Goal: Use online tool/utility: Utilize a website feature to perform a specific function

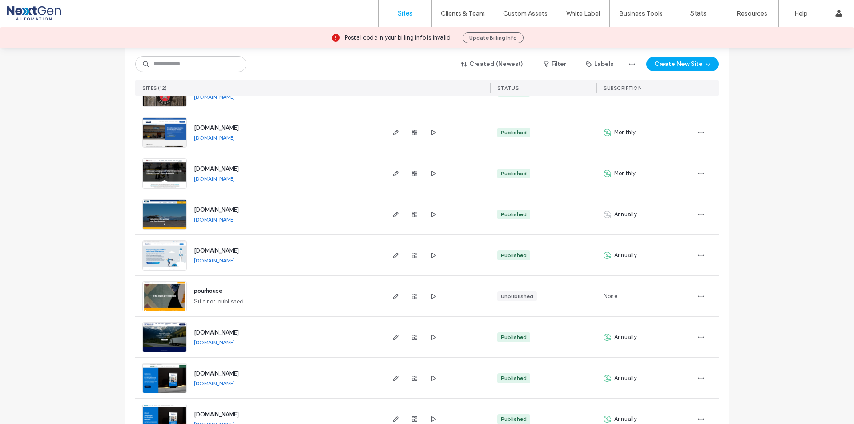
scroll to position [133, 0]
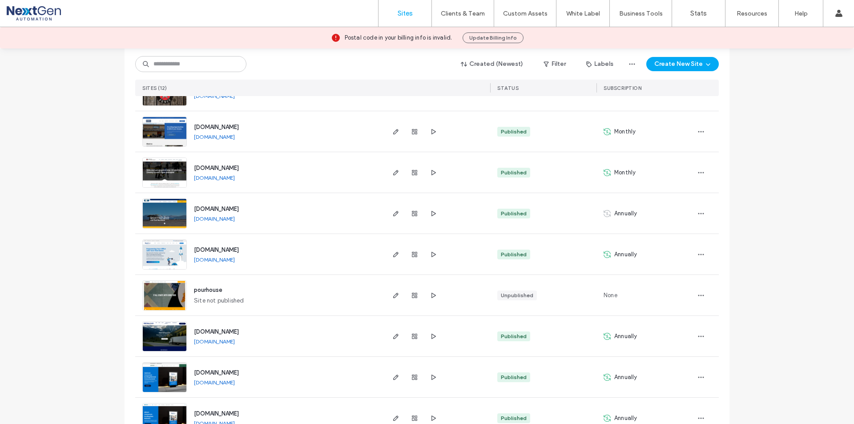
click at [235, 257] on link "www.nextgenautomation.com" at bounding box center [214, 259] width 41 height 7
click at [694, 253] on span "button" at bounding box center [701, 254] width 14 height 14
click at [393, 253] on use "button" at bounding box center [395, 254] width 5 height 5
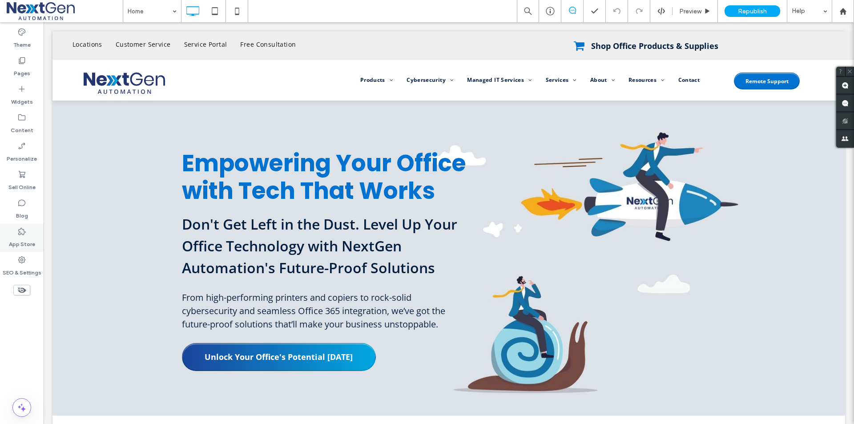
drag, startPoint x: 15, startPoint y: 231, endPoint x: 32, endPoint y: 232, distance: 17.8
click at [15, 231] on div "App Store" at bounding box center [22, 237] width 44 height 28
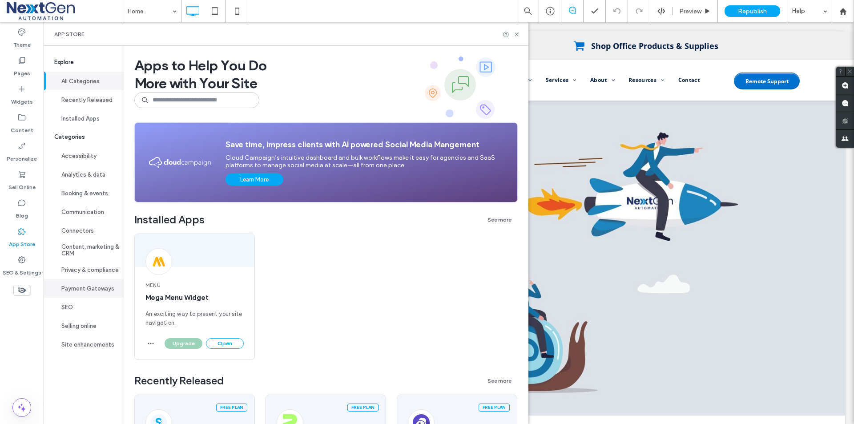
click at [96, 288] on button "Payment Gateways" at bounding box center [84, 288] width 80 height 19
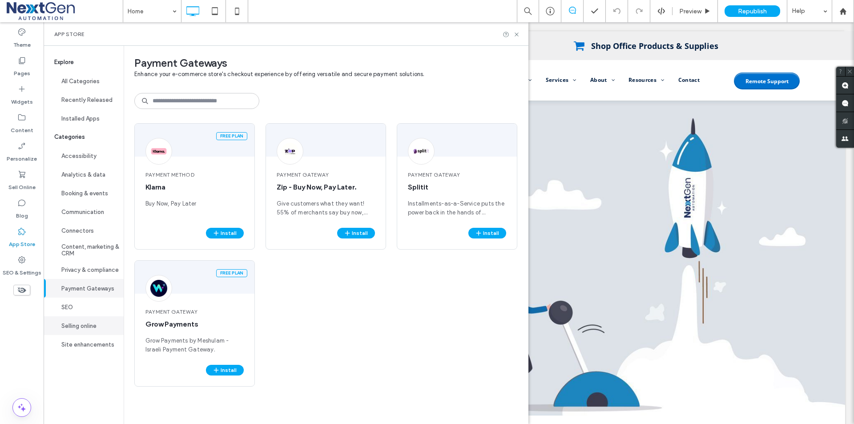
click at [92, 325] on button "Selling online" at bounding box center [84, 325] width 80 height 19
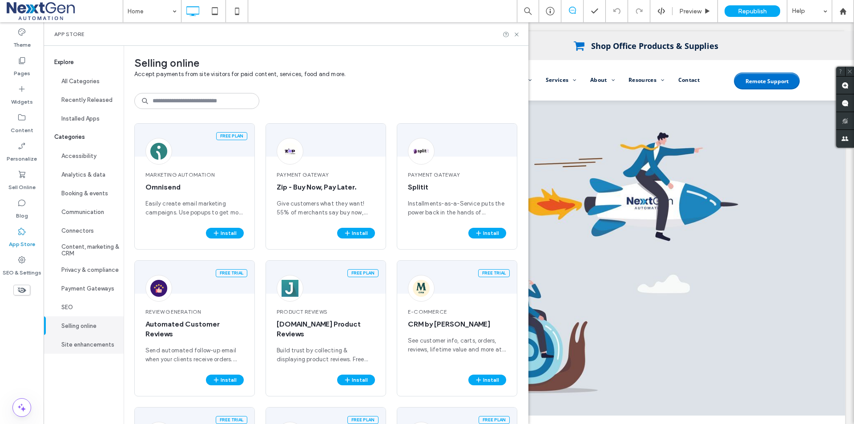
click at [92, 342] on button "Site enhancements" at bounding box center [84, 344] width 80 height 19
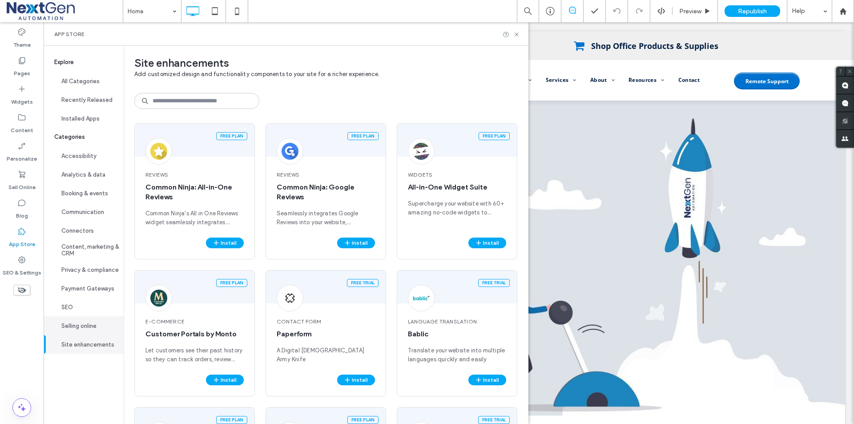
click at [88, 329] on button "Selling online" at bounding box center [84, 325] width 80 height 19
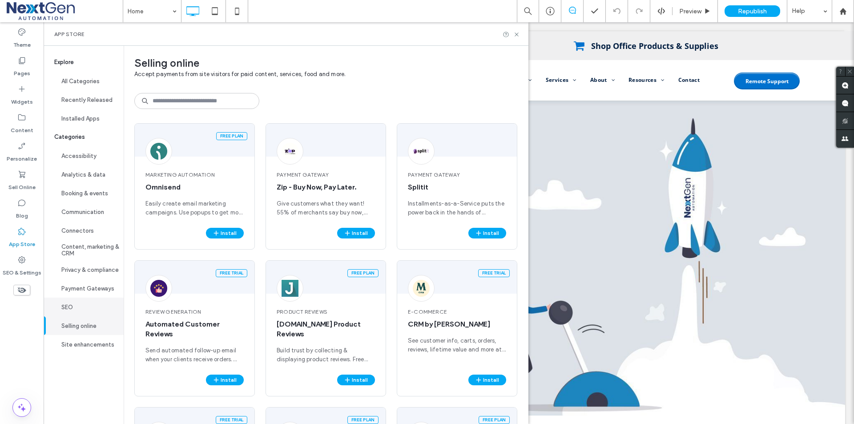
click at [78, 310] on button "SEO" at bounding box center [84, 306] width 80 height 19
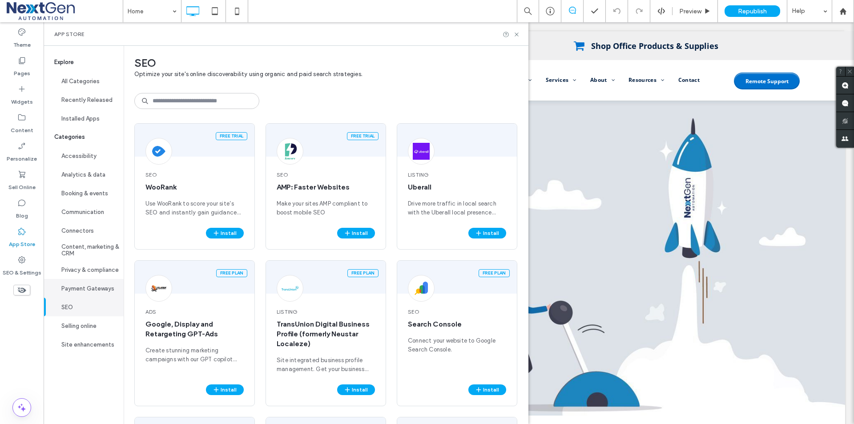
click at [84, 293] on button "Payment Gateways" at bounding box center [84, 288] width 80 height 19
